Goal: Task Accomplishment & Management: Complete application form

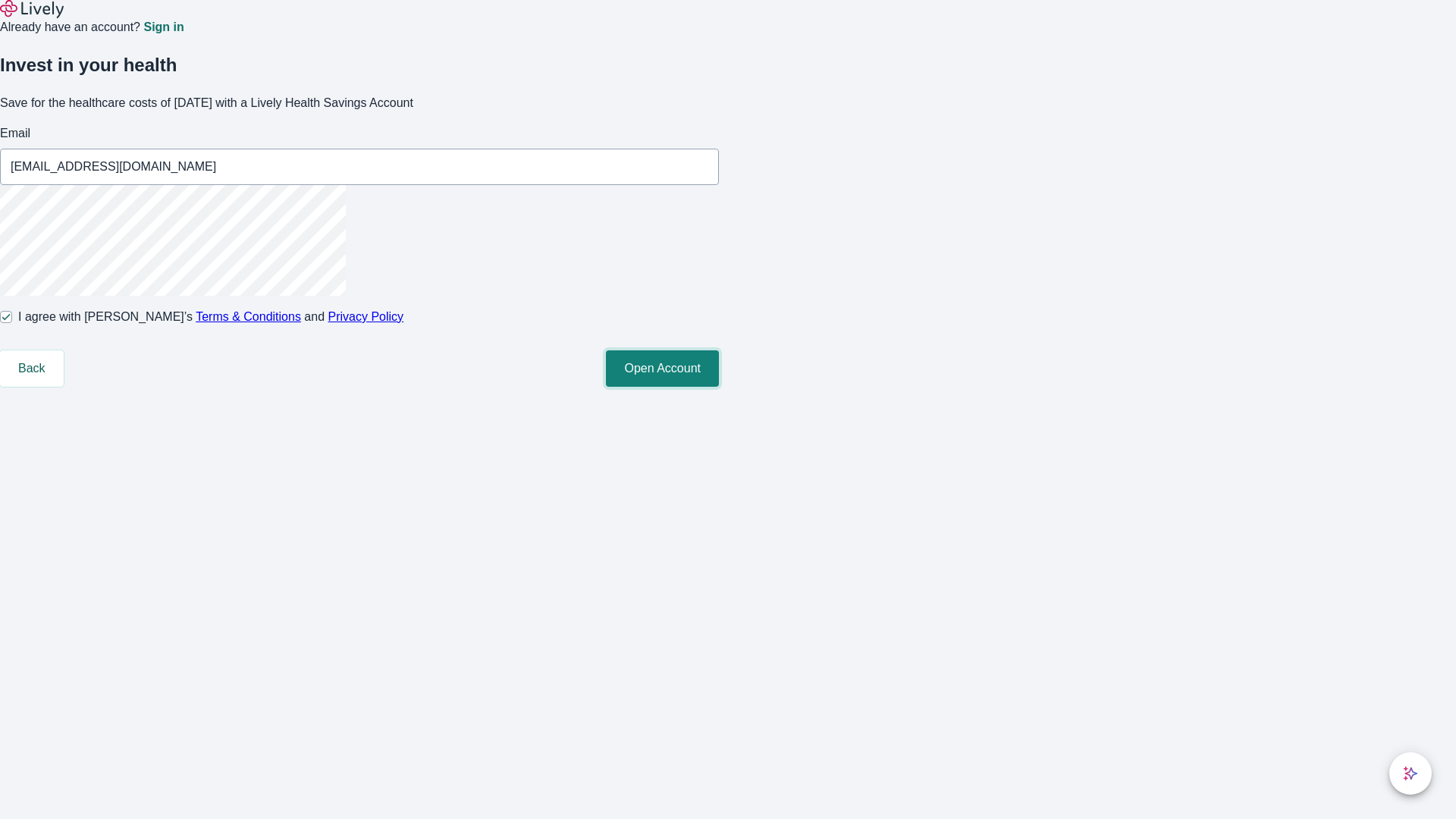
click at [719, 387] on button "Open Account" at bounding box center [662, 369] width 113 height 36
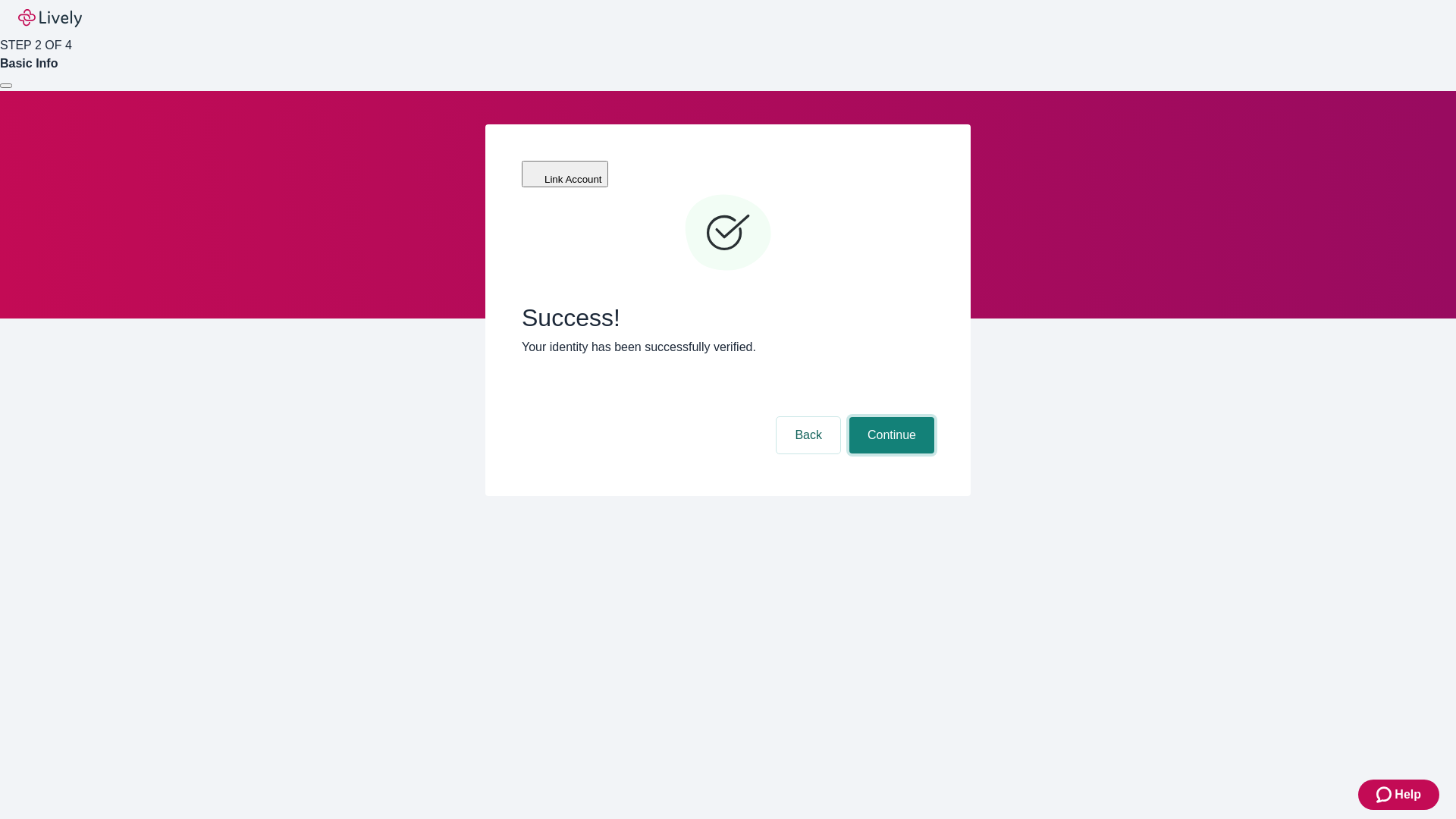
click at [890, 417] on button "Continue" at bounding box center [892, 435] width 85 height 36
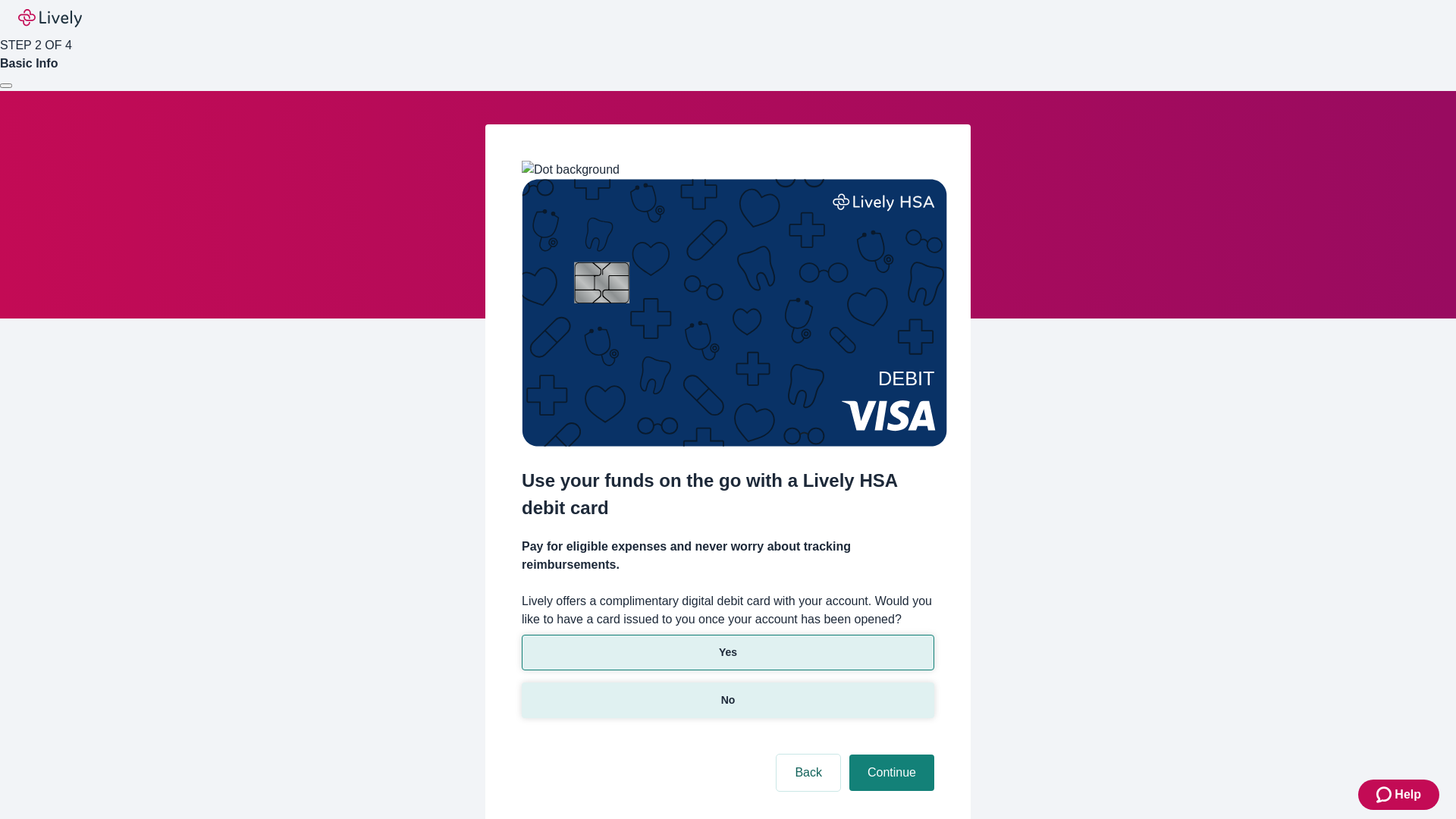
click at [727, 692] on p "No" at bounding box center [728, 700] width 15 height 16
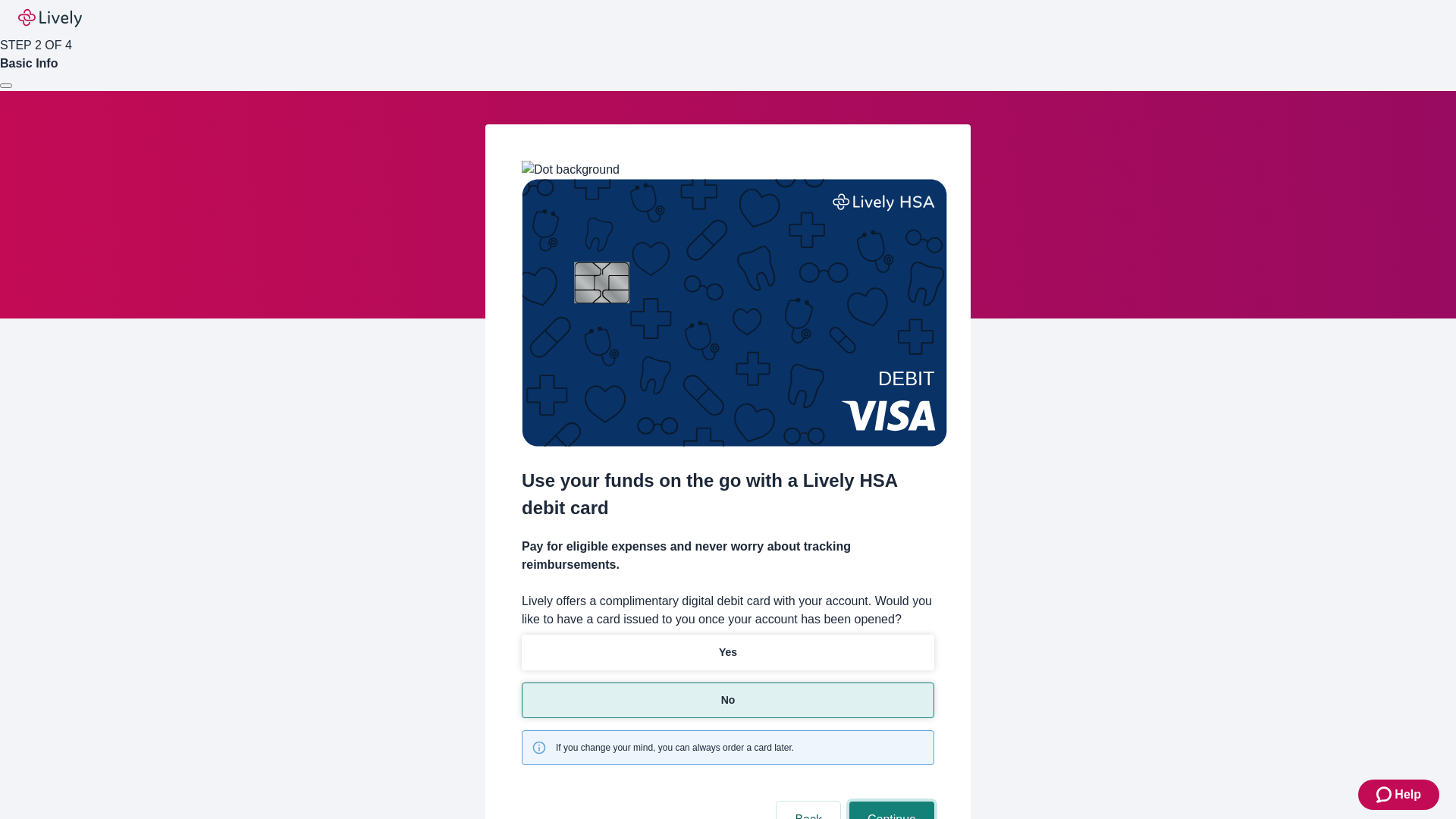
click at [890, 802] on button "Continue" at bounding box center [892, 820] width 85 height 36
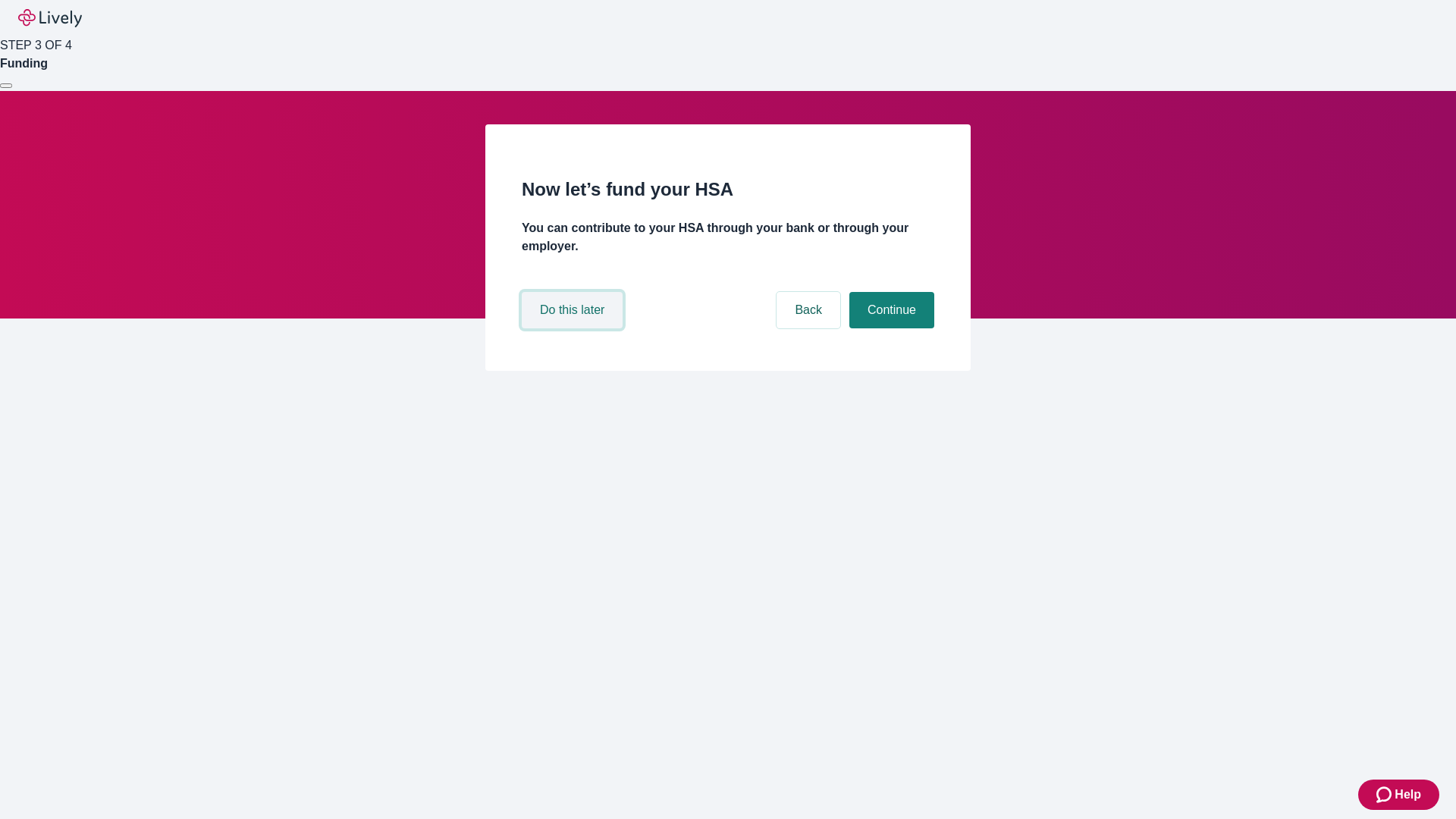
click at [574, 328] on button "Do this later" at bounding box center [572, 310] width 101 height 36
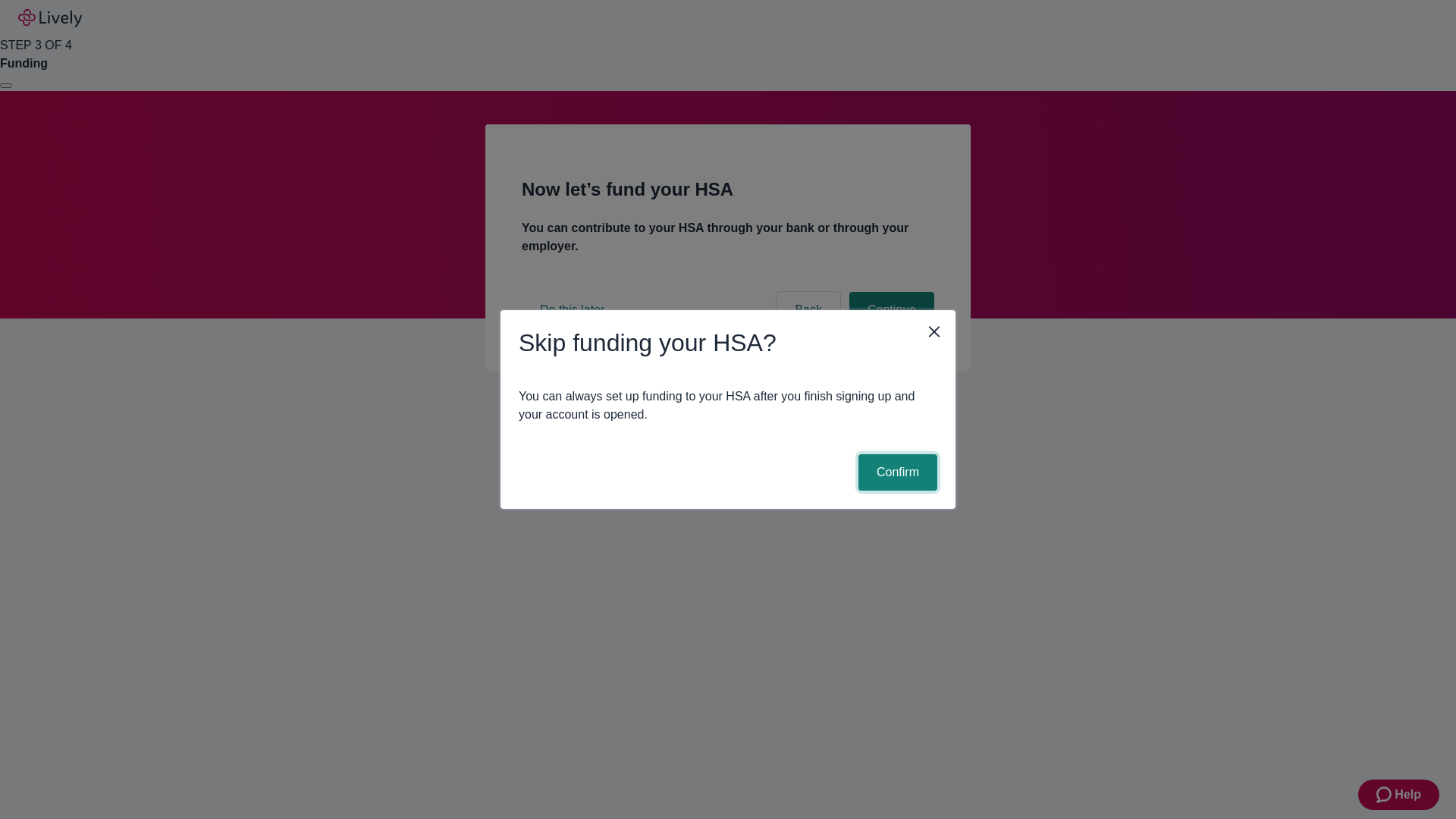
click at [896, 472] on button "Confirm" at bounding box center [899, 472] width 79 height 36
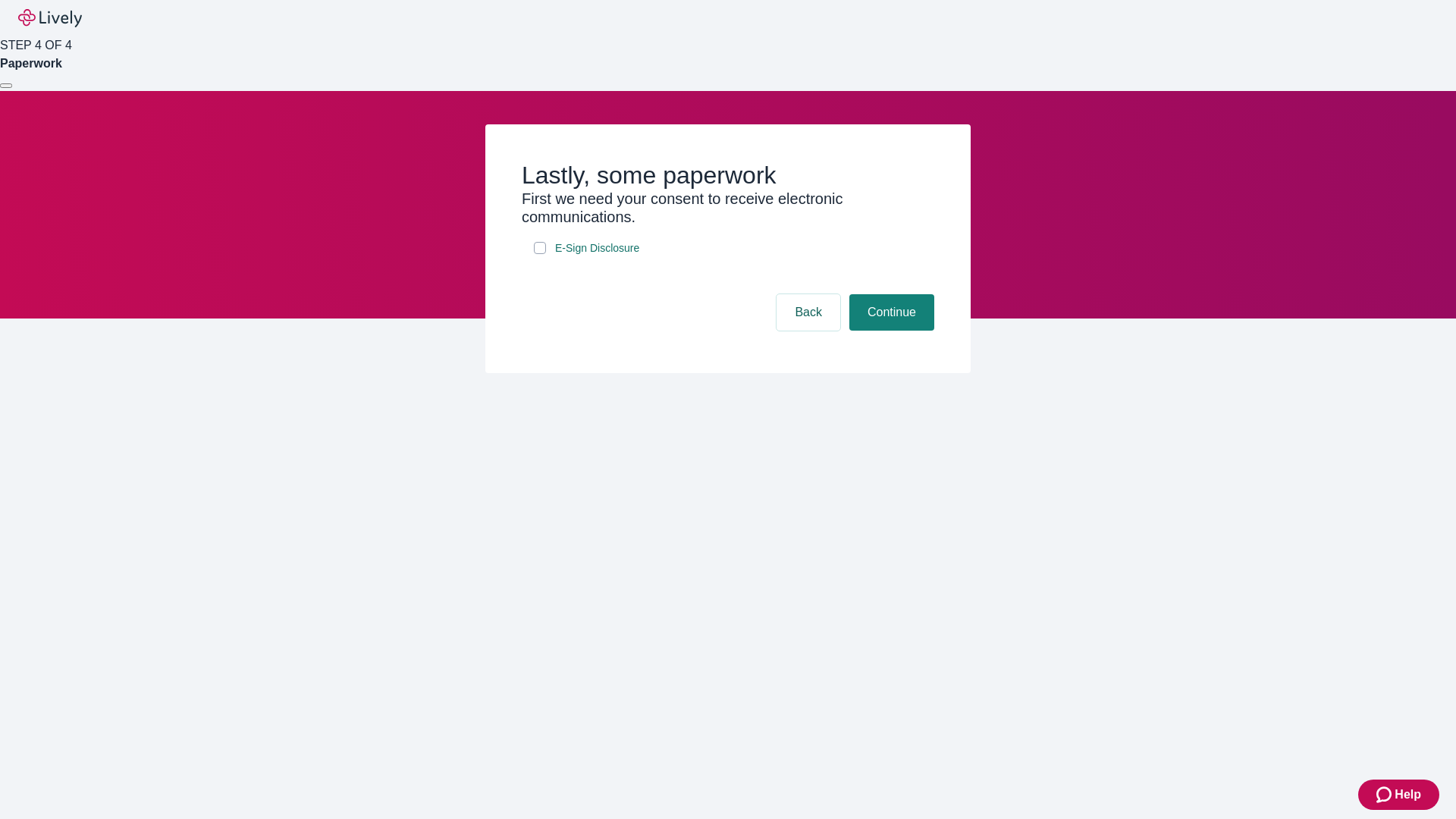
click at [540, 254] on input "E-Sign Disclosure" at bounding box center [540, 248] width 12 height 12
checkbox input "true"
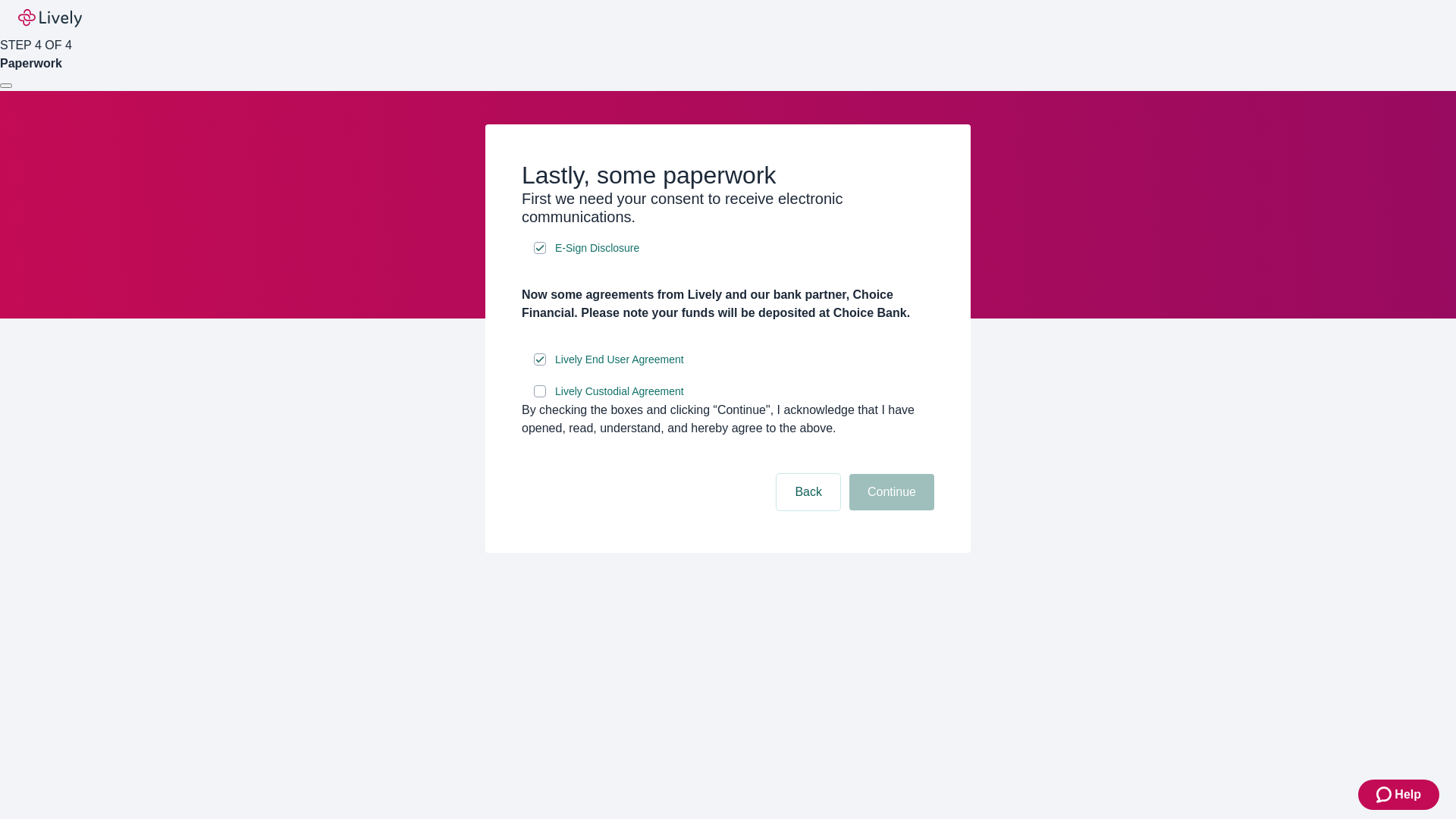
click at [540, 397] on input "Lively Custodial Agreement" at bounding box center [540, 391] width 12 height 12
checkbox input "true"
click at [890, 511] on button "Continue" at bounding box center [892, 492] width 85 height 36
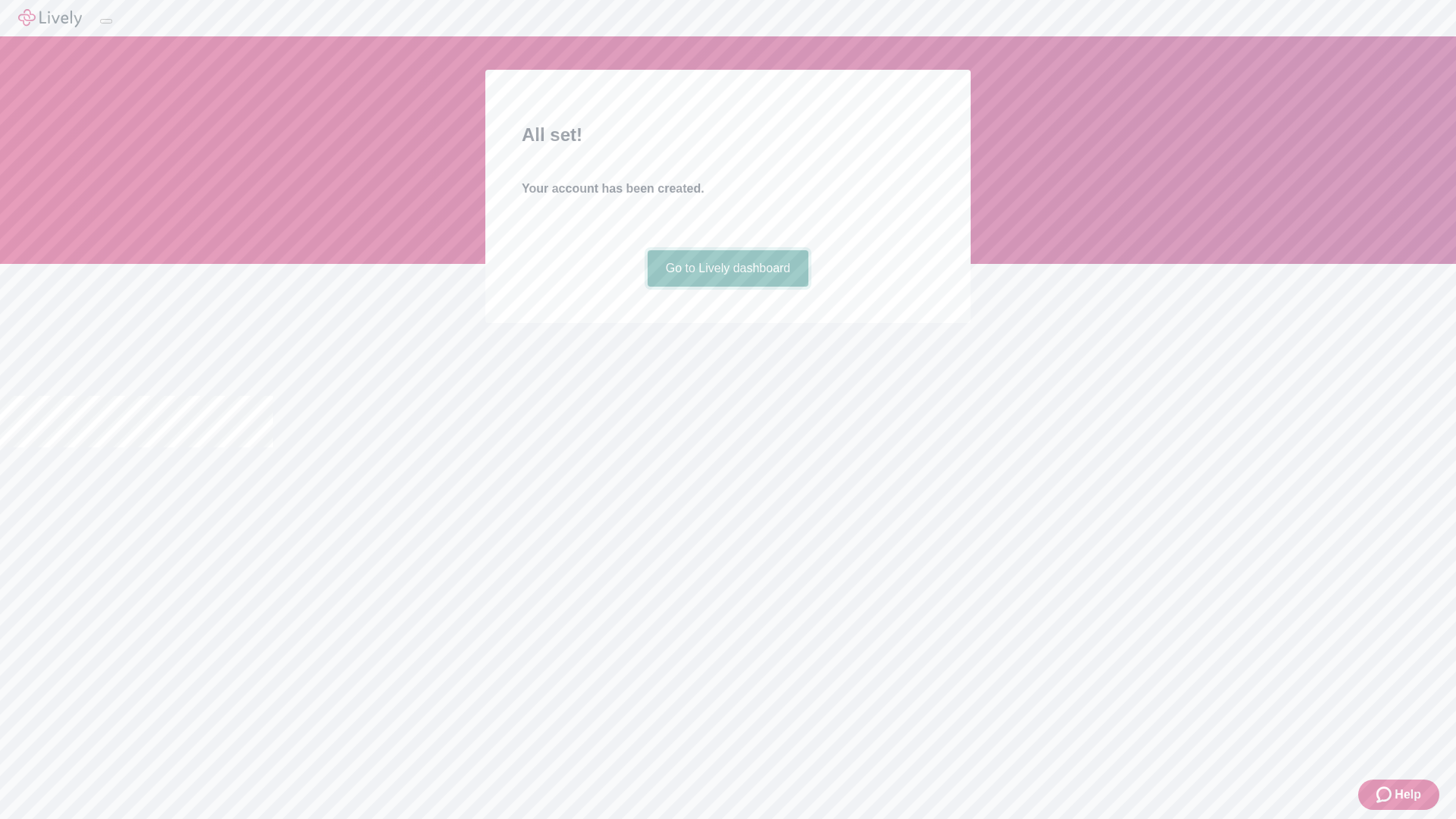
click at [727, 287] on link "Go to Lively dashboard" at bounding box center [729, 269] width 162 height 36
